Goal: Information Seeking & Learning: Check status

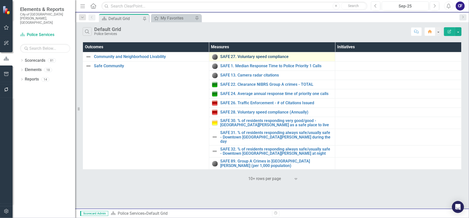
click at [244, 58] on link "SAFE 27. Voluntary speed compliance" at bounding box center [276, 57] width 112 height 5
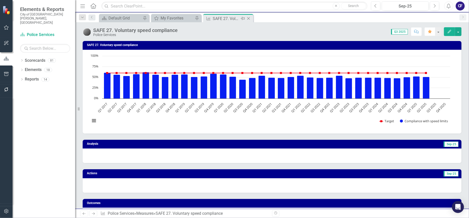
click at [250, 19] on icon "Close" at bounding box center [248, 19] width 5 height 4
click at [0, 0] on icon "Close" at bounding box center [0, 0] width 0 height 0
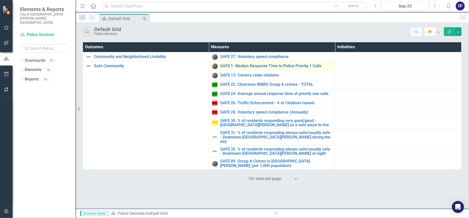
click at [269, 63] on div "SAFE 1. Median Response Time to Police Priority 1 Calls" at bounding box center [272, 66] width 121 height 6
click at [267, 66] on link "SAFE 1. Median Response Time to Police Priority 1 Calls" at bounding box center [276, 66] width 112 height 5
